Goal: Transaction & Acquisition: Purchase product/service

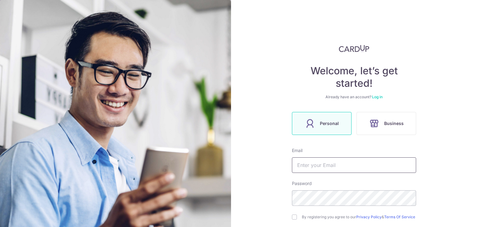
scroll to position [31, 0]
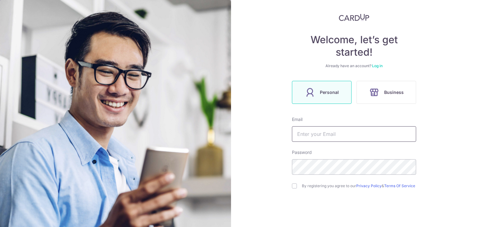
click at [319, 130] on input "text" at bounding box center [354, 134] width 124 height 16
type input "[PERSON_NAME][EMAIL_ADDRESS][DOMAIN_NAME]"
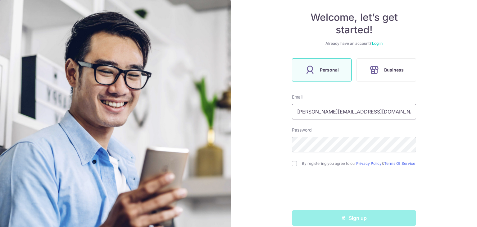
scroll to position [65, 0]
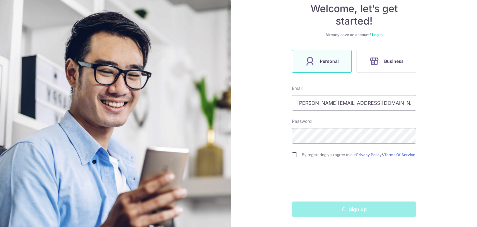
click at [295, 153] on input "checkbox" at bounding box center [294, 154] width 5 height 5
checkbox input "true"
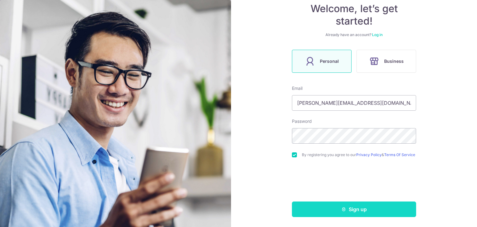
click at [334, 209] on button "Sign up" at bounding box center [354, 209] width 124 height 16
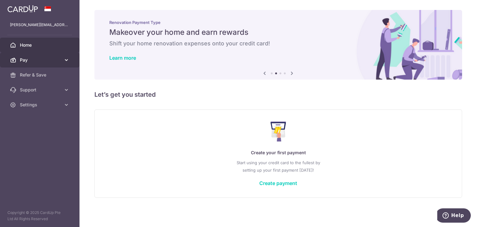
click at [52, 57] on span "Pay" at bounding box center [40, 60] width 41 height 6
click at [64, 62] on icon at bounding box center [66, 60] width 6 height 6
click at [272, 185] on link "Create payment" at bounding box center [278, 183] width 38 height 6
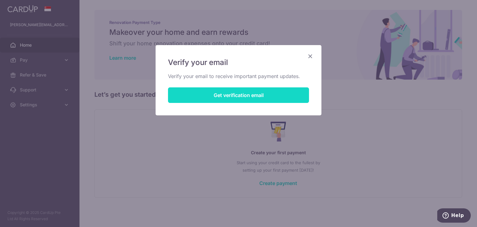
click at [236, 94] on button "Get verification email" at bounding box center [238, 95] width 141 height 16
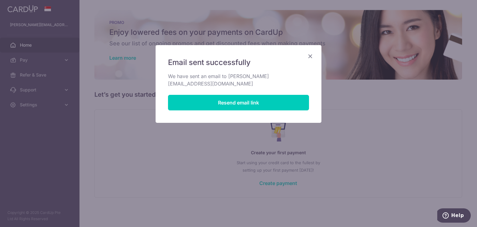
click at [311, 57] on icon "Close" at bounding box center [309, 56] width 7 height 8
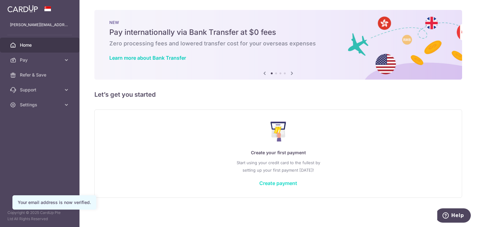
click at [281, 184] on link "Create payment" at bounding box center [278, 183] width 38 height 6
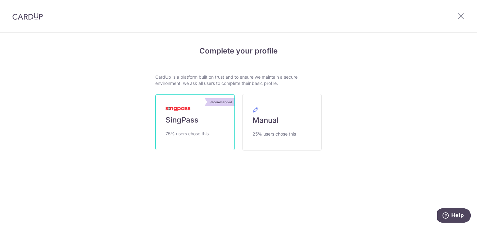
click at [206, 116] on link "Recommended SingPass 75% users chose this" at bounding box center [194, 122] width 79 height 56
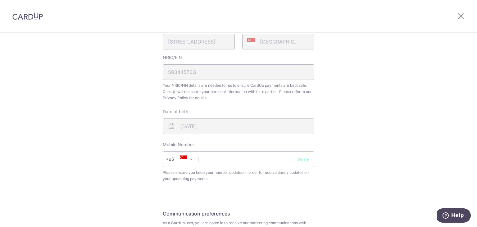
scroll to position [217, 0]
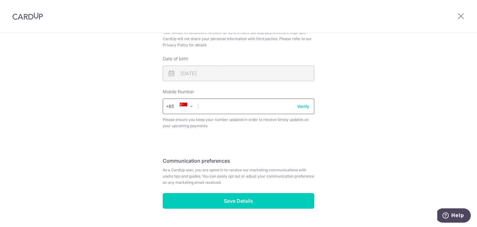
click at [244, 102] on input "text" at bounding box center [238, 106] width 151 height 16
type input "81130550"
drag, startPoint x: 300, startPoint y: 142, endPoint x: 302, endPoint y: 103, distance: 38.9
click at [300, 141] on div "Review your details Your Details Please provide your full name as per your NRIC…" at bounding box center [238, 22] width 151 height 372
click at [303, 106] on button "Verify" at bounding box center [303, 106] width 12 height 6
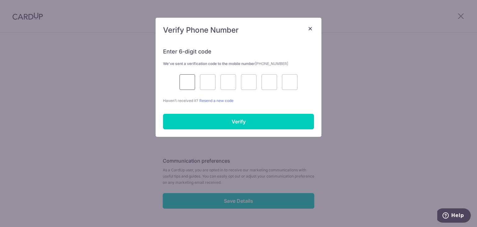
click at [189, 83] on input "text" at bounding box center [187, 82] width 16 height 16
type input "1"
type input "5"
type input "7"
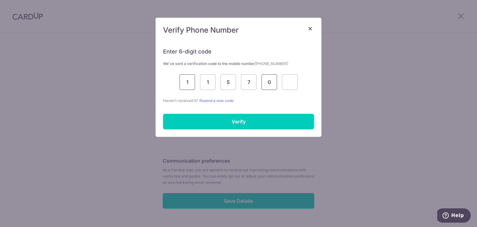
type input "0"
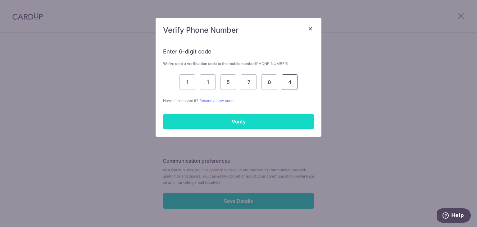
type input "4"
click at [207, 119] on input "Verify" at bounding box center [238, 122] width 151 height 16
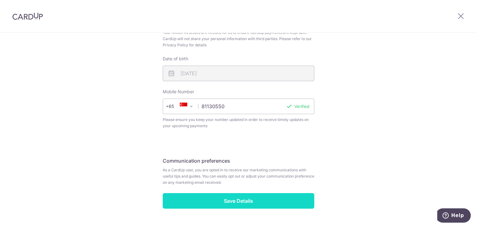
click at [247, 204] on input "Save Details" at bounding box center [238, 201] width 151 height 16
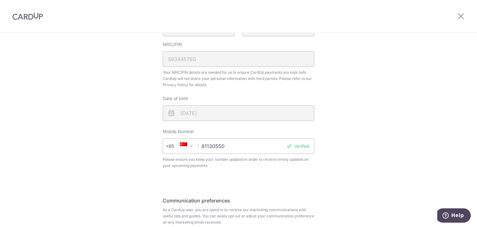
scroll to position [233, 0]
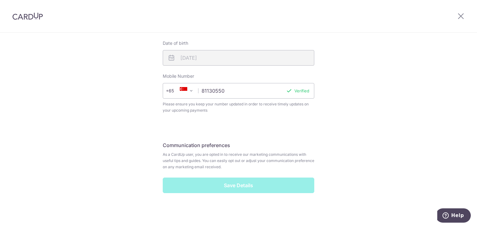
click at [467, 14] on div at bounding box center [460, 16] width 32 height 32
click at [461, 16] on icon at bounding box center [460, 16] width 7 height 8
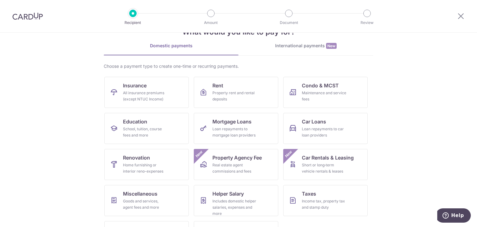
scroll to position [31, 0]
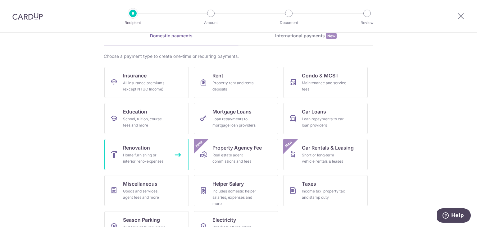
click at [142, 155] on div "Home furnishing or interior reno-expenses" at bounding box center [145, 158] width 45 height 12
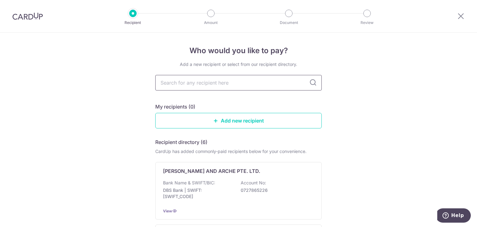
click at [241, 82] on input "text" at bounding box center [238, 83] width 166 height 16
type input "M+L A"
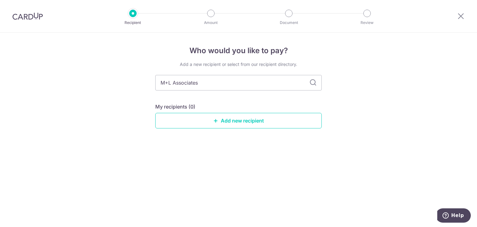
type input "M+L Associates"
click at [313, 83] on icon at bounding box center [312, 82] width 7 height 7
click at [245, 120] on link "Add new recipient" at bounding box center [238, 121] width 166 height 16
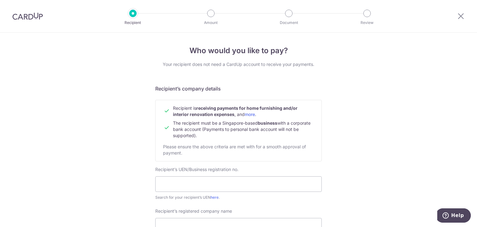
scroll to position [93, 0]
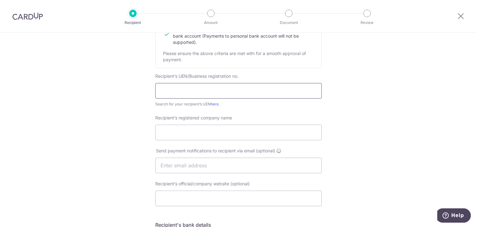
click at [197, 90] on input "text" at bounding box center [238, 91] width 166 height 16
click at [325, 113] on div "Who would you like to pay? Your recipient does not need a CardUp account to rec…" at bounding box center [238, 172] width 477 height 467
click at [212, 104] on link "here" at bounding box center [214, 103] width 8 height 5
click at [205, 93] on input "text" at bounding box center [238, 91] width 166 height 16
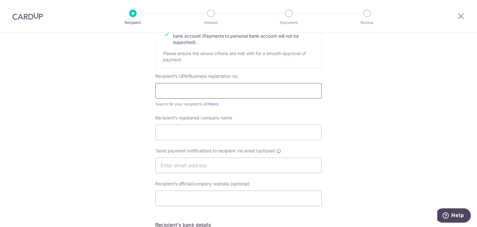
paste input "200009233E"
type input "200009233E"
click at [219, 138] on input "Recipient’s registered company name" at bounding box center [238, 132] width 166 height 16
paste input "M+L ASSOCIATES PTE. LTD."
drag, startPoint x: 160, startPoint y: 131, endPoint x: 116, endPoint y: 131, distance: 43.8
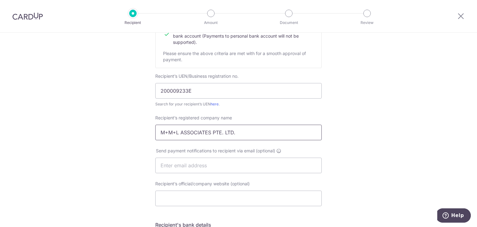
click at [116, 131] on div "Who would you like to pay? Your recipient does not need a CardUp account to rec…" at bounding box center [238, 172] width 477 height 467
type input "M+L ASSOCIATES PTE. LTD."
click at [225, 165] on input "text" at bounding box center [238, 165] width 166 height 16
click at [369, 168] on div "Who would you like to pay? Your recipient does not need a CardUp account to rec…" at bounding box center [238, 172] width 477 height 467
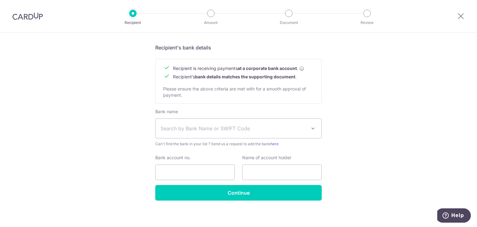
scroll to position [273, 0]
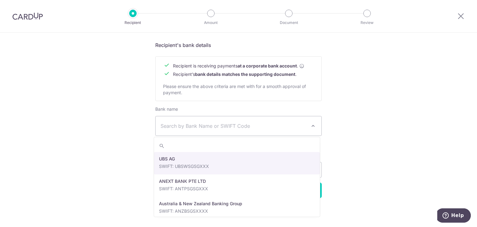
click at [216, 128] on span "Search by Bank Name or SWIFT Code" at bounding box center [233, 125] width 146 height 7
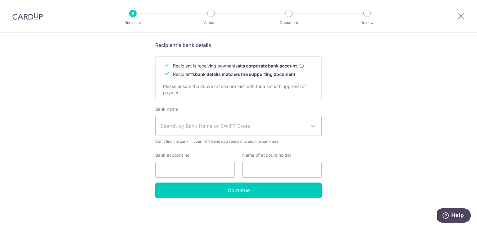
click at [216, 128] on span "Search by Bank Name or SWIFT Code" at bounding box center [233, 125] width 146 height 7
